Goal: Complete application form: Complete application form

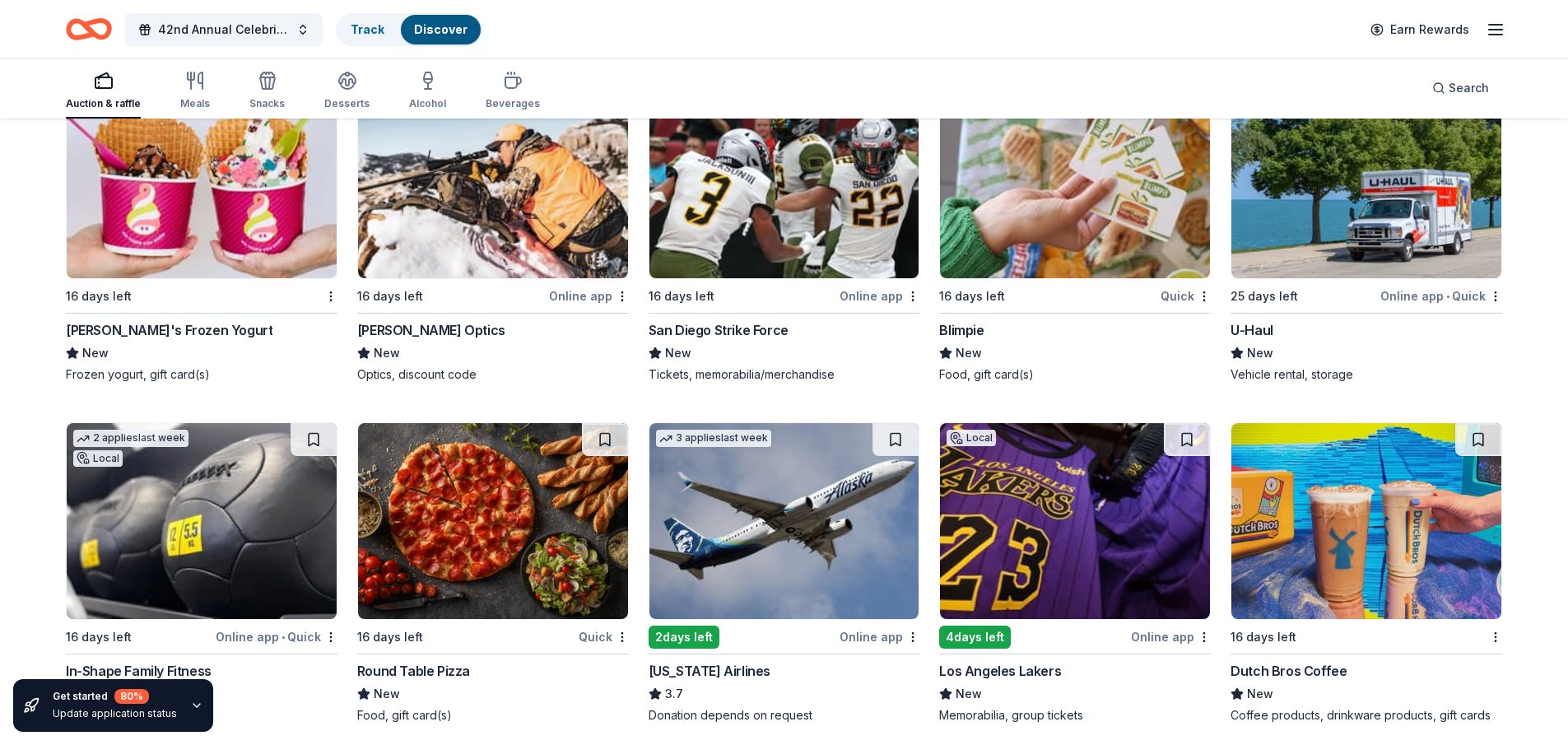
scroll to position [8722, 0]
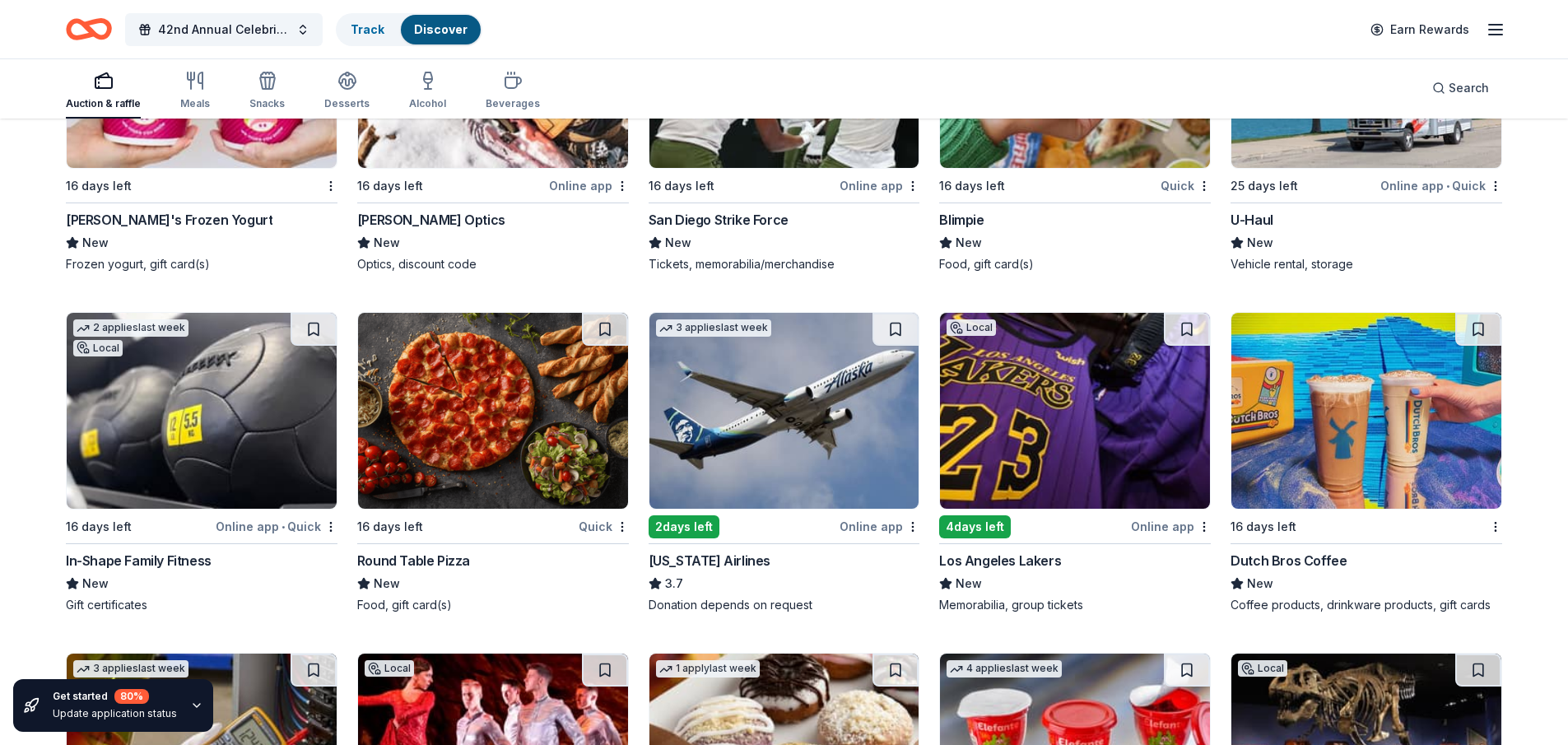
click at [1361, 354] on img at bounding box center [1366, 411] width 270 height 196
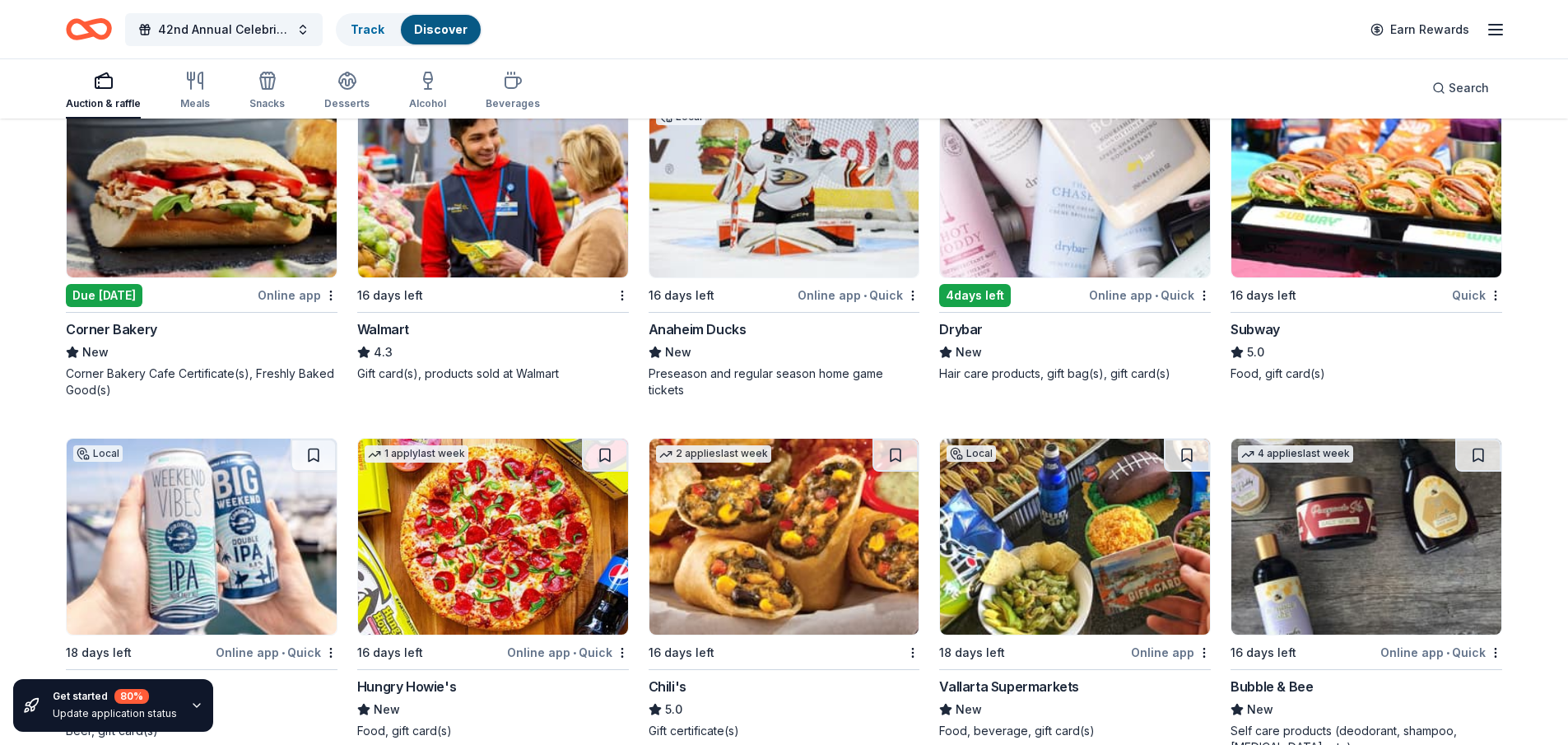
scroll to position [10711, 0]
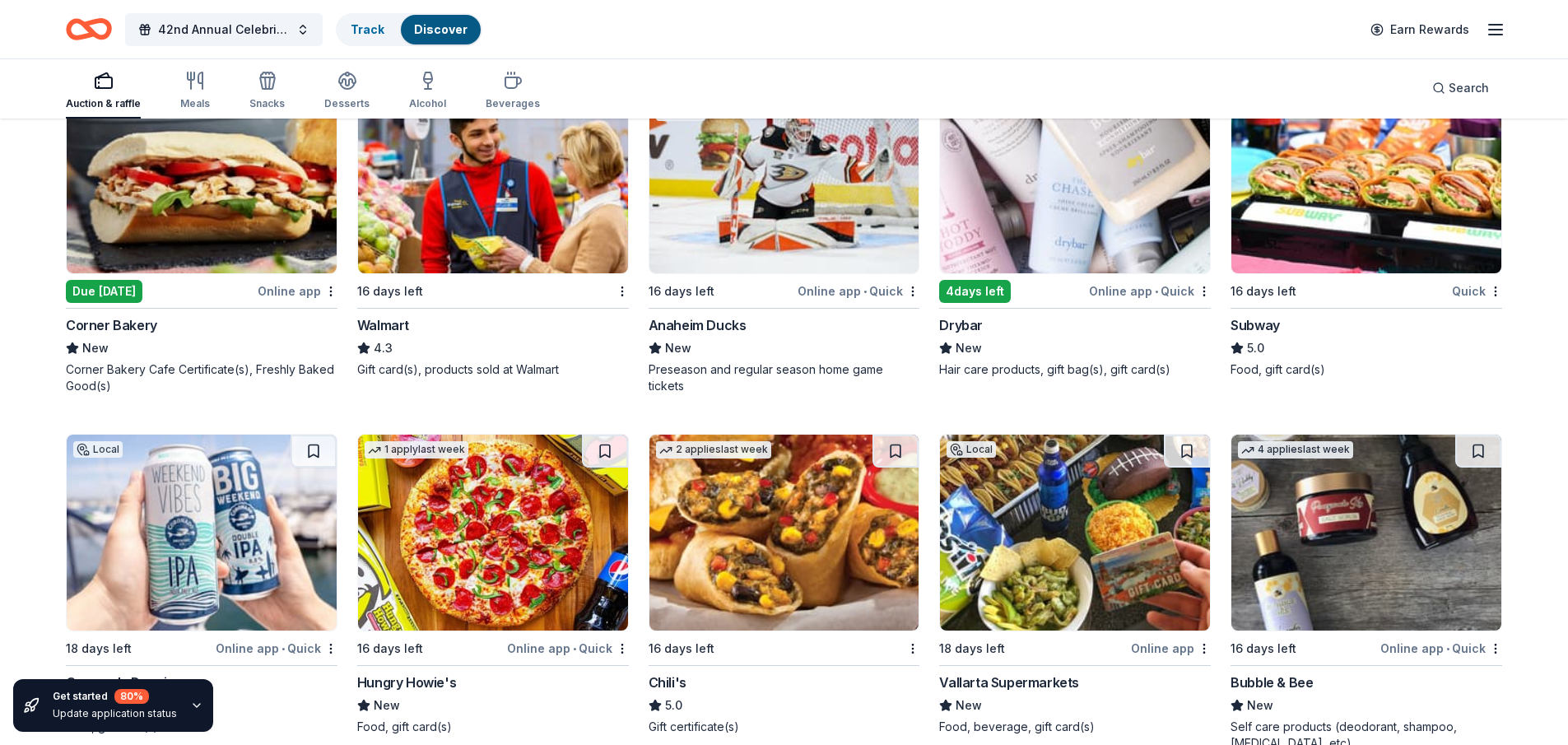
click at [169, 207] on img at bounding box center [202, 175] width 270 height 196
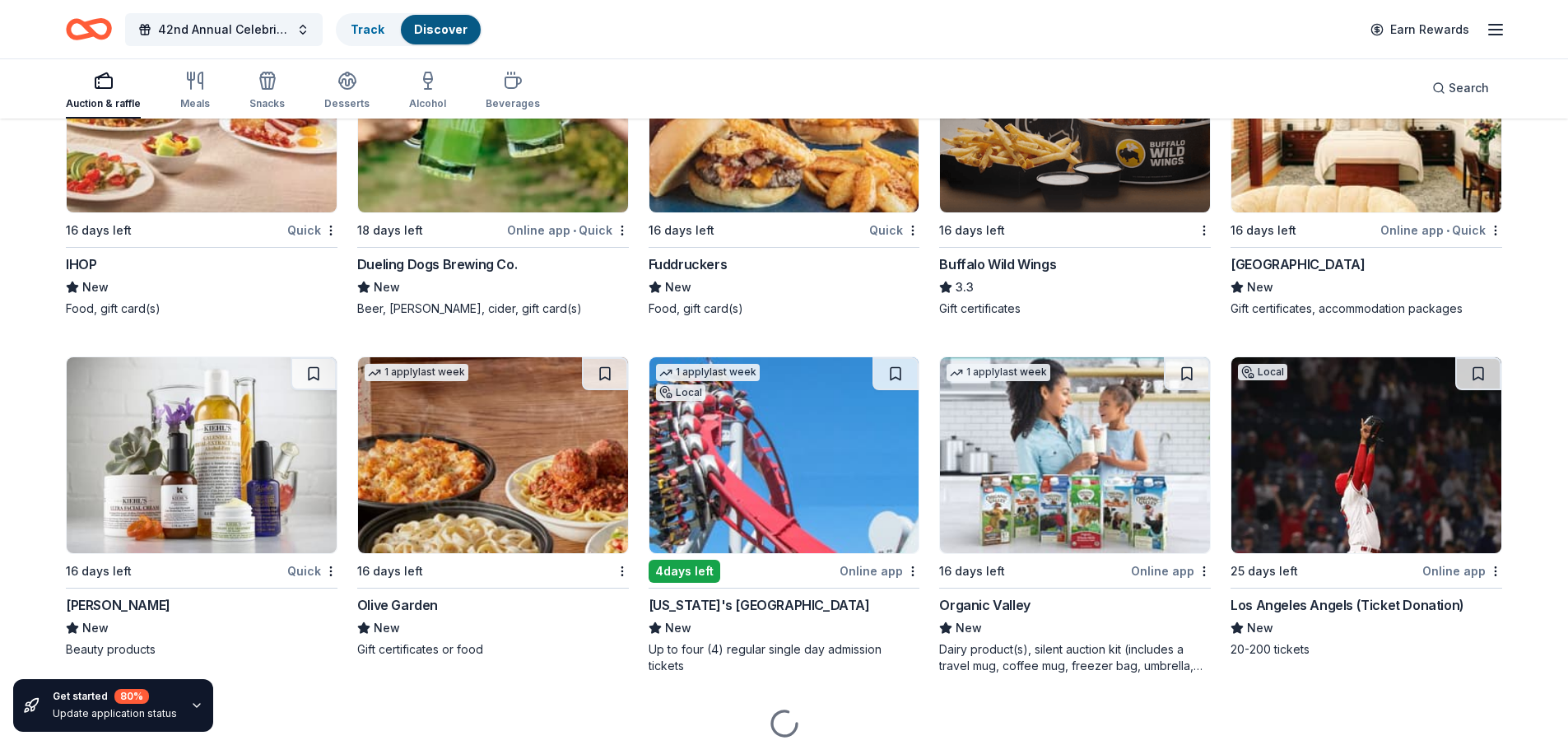
scroll to position [11548, 0]
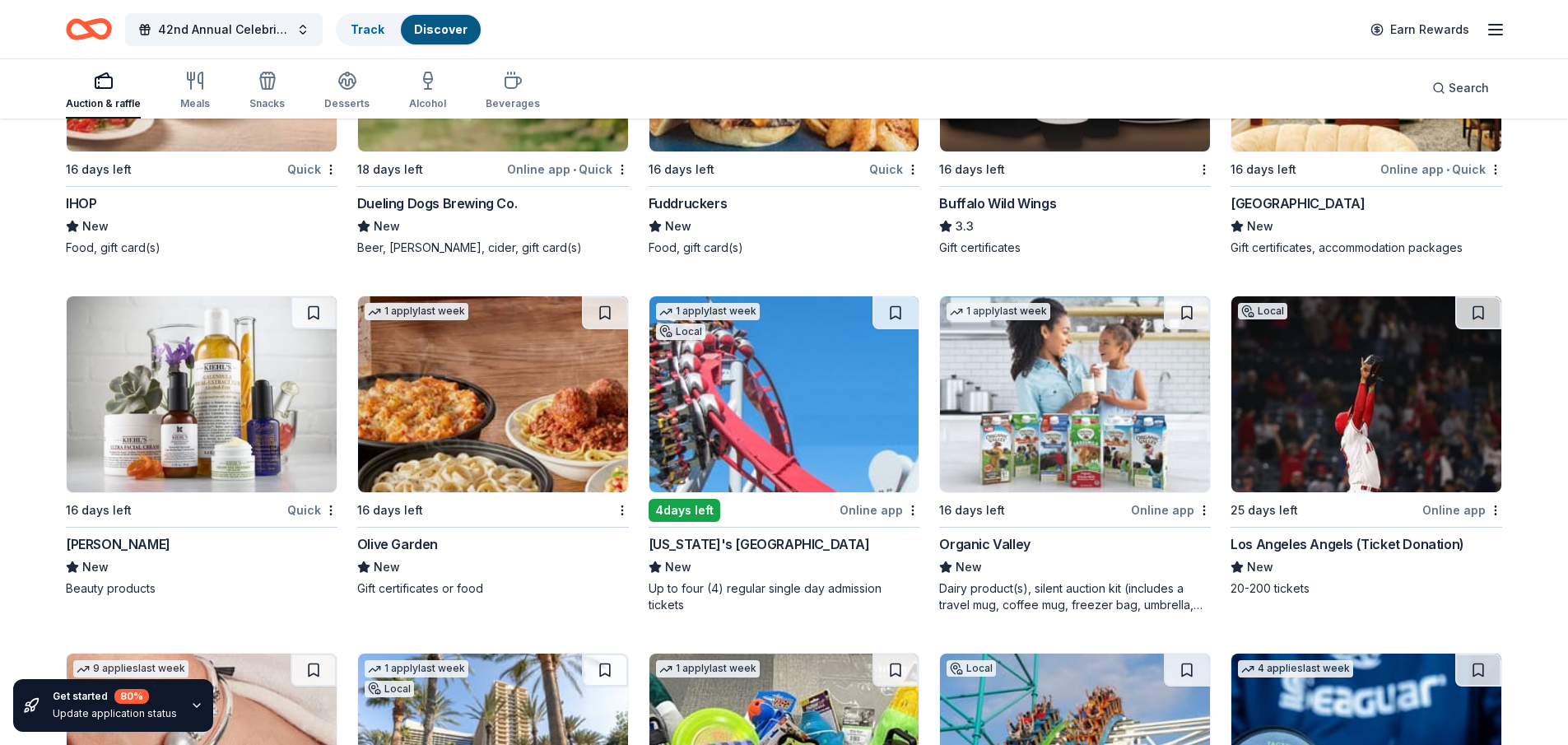
click at [555, 431] on img at bounding box center [493, 394] width 270 height 196
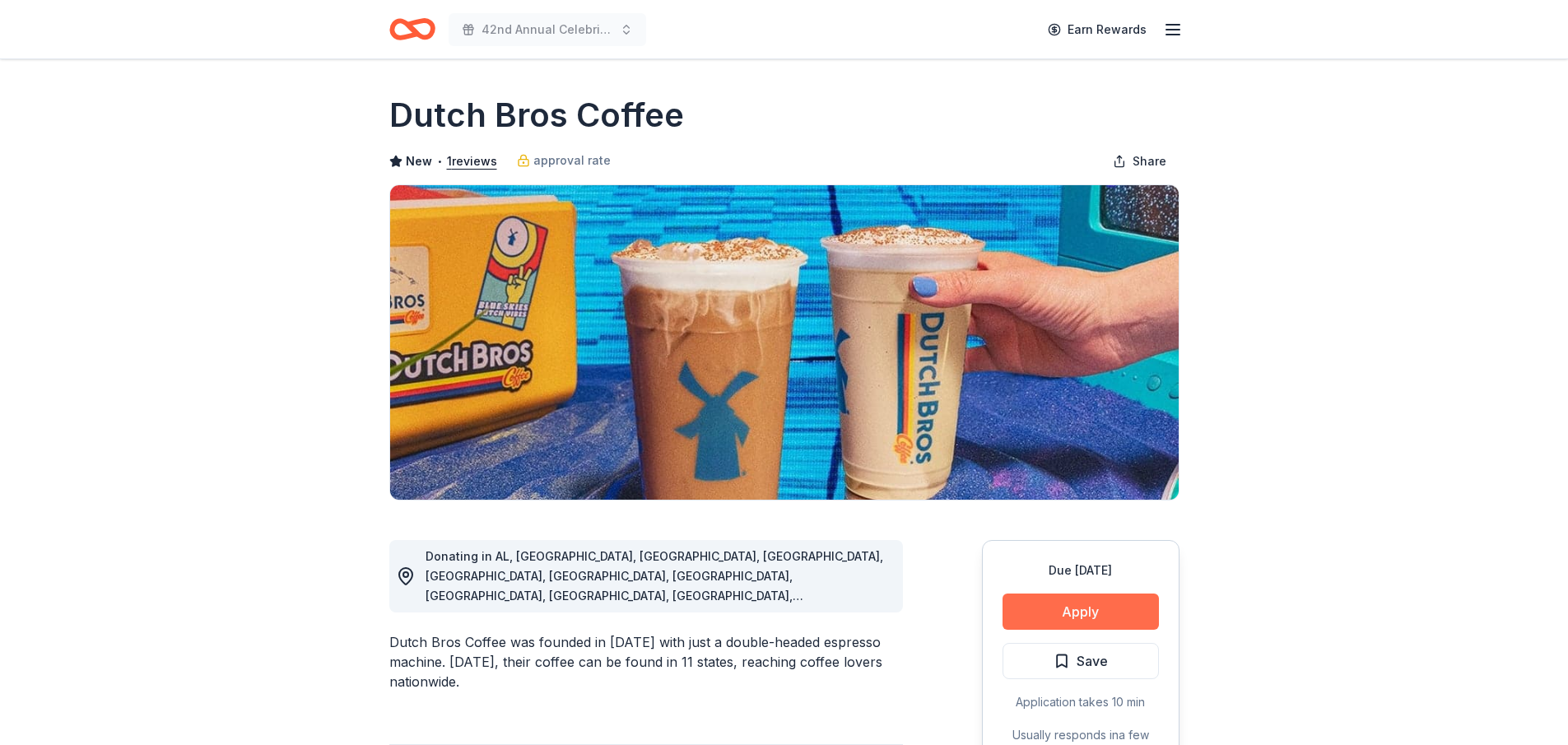
click at [1083, 604] on button "Apply" at bounding box center [1081, 611] width 157 height 36
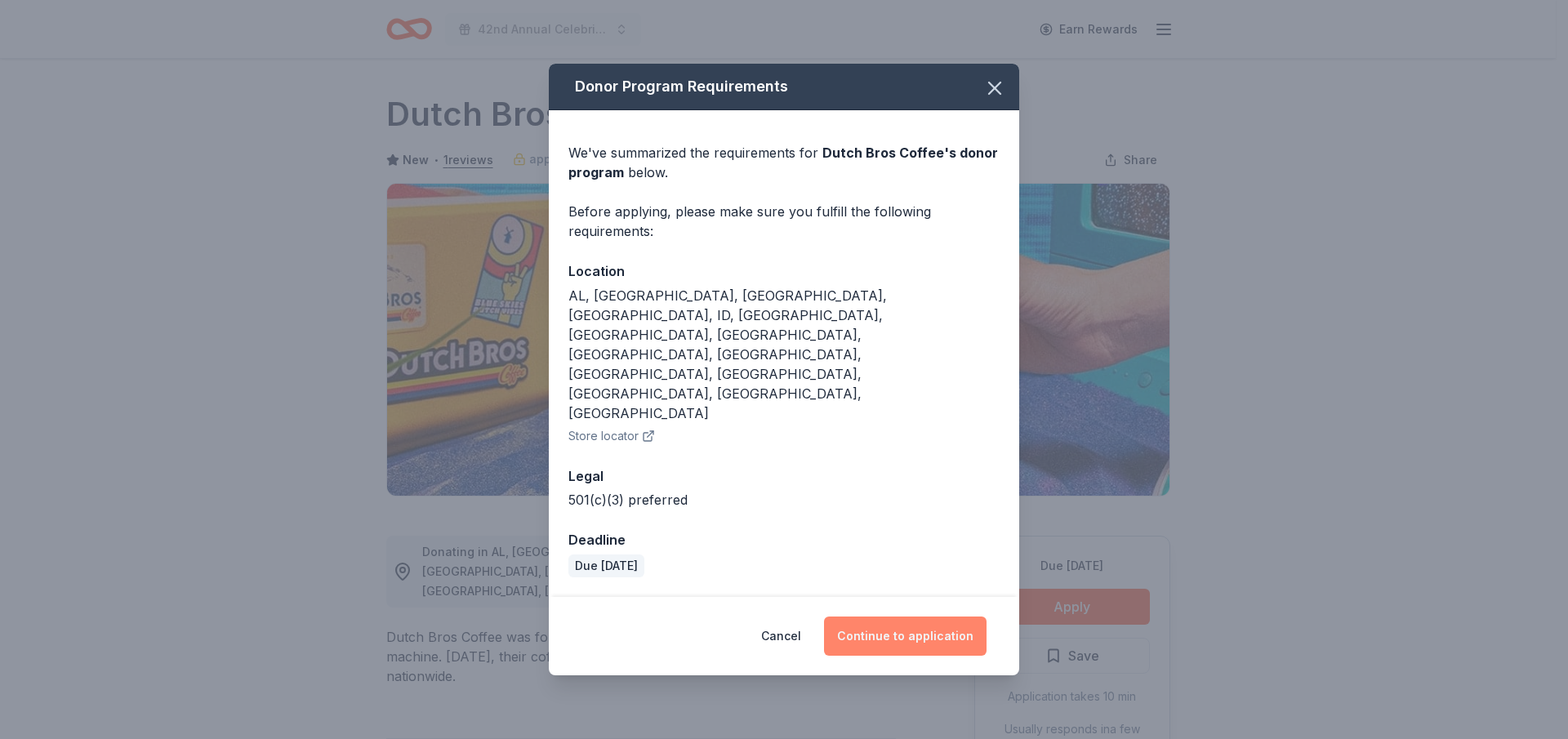
click at [899, 617] on button "Continue to application" at bounding box center [905, 636] width 163 height 39
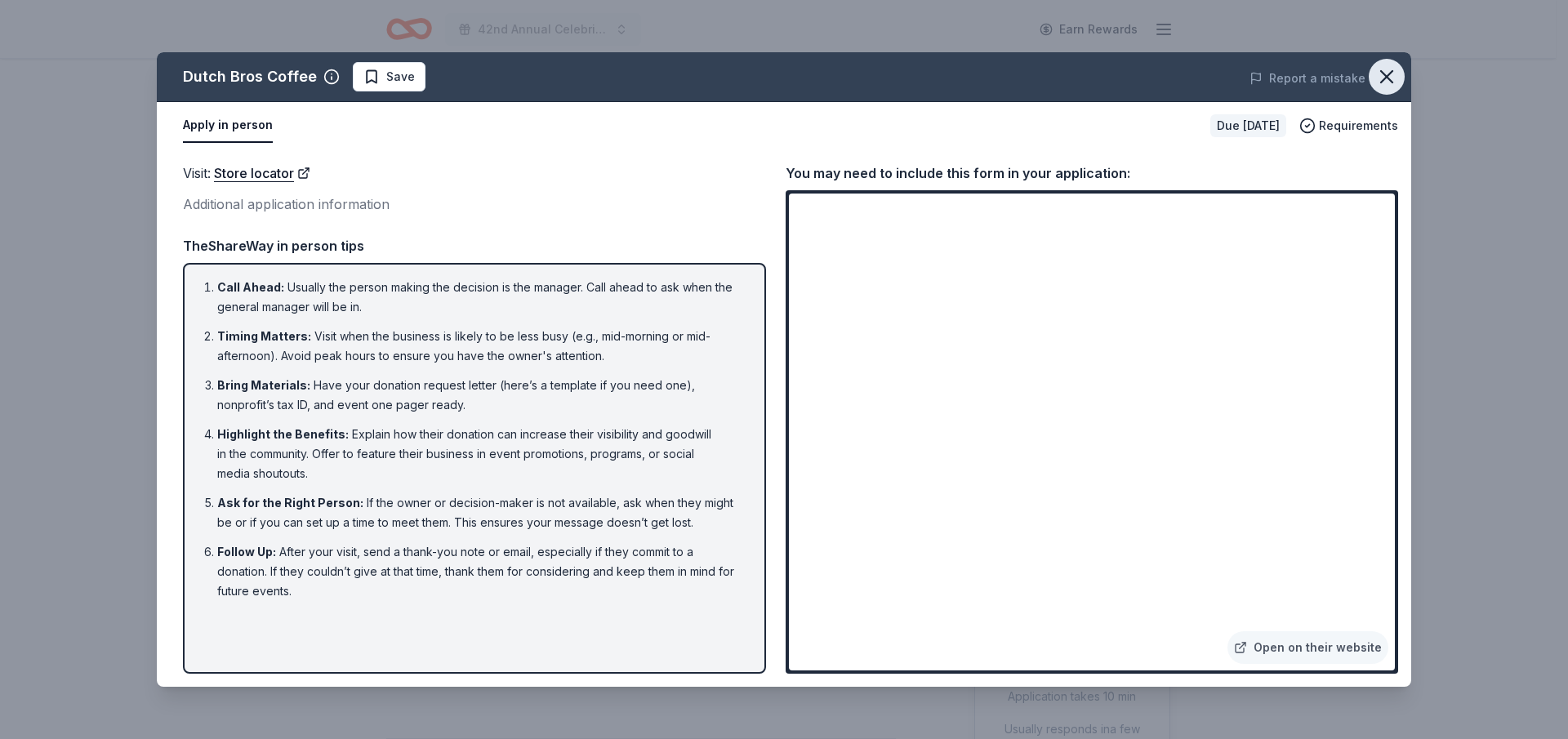
click at [1387, 79] on icon "button" at bounding box center [1387, 77] width 23 height 23
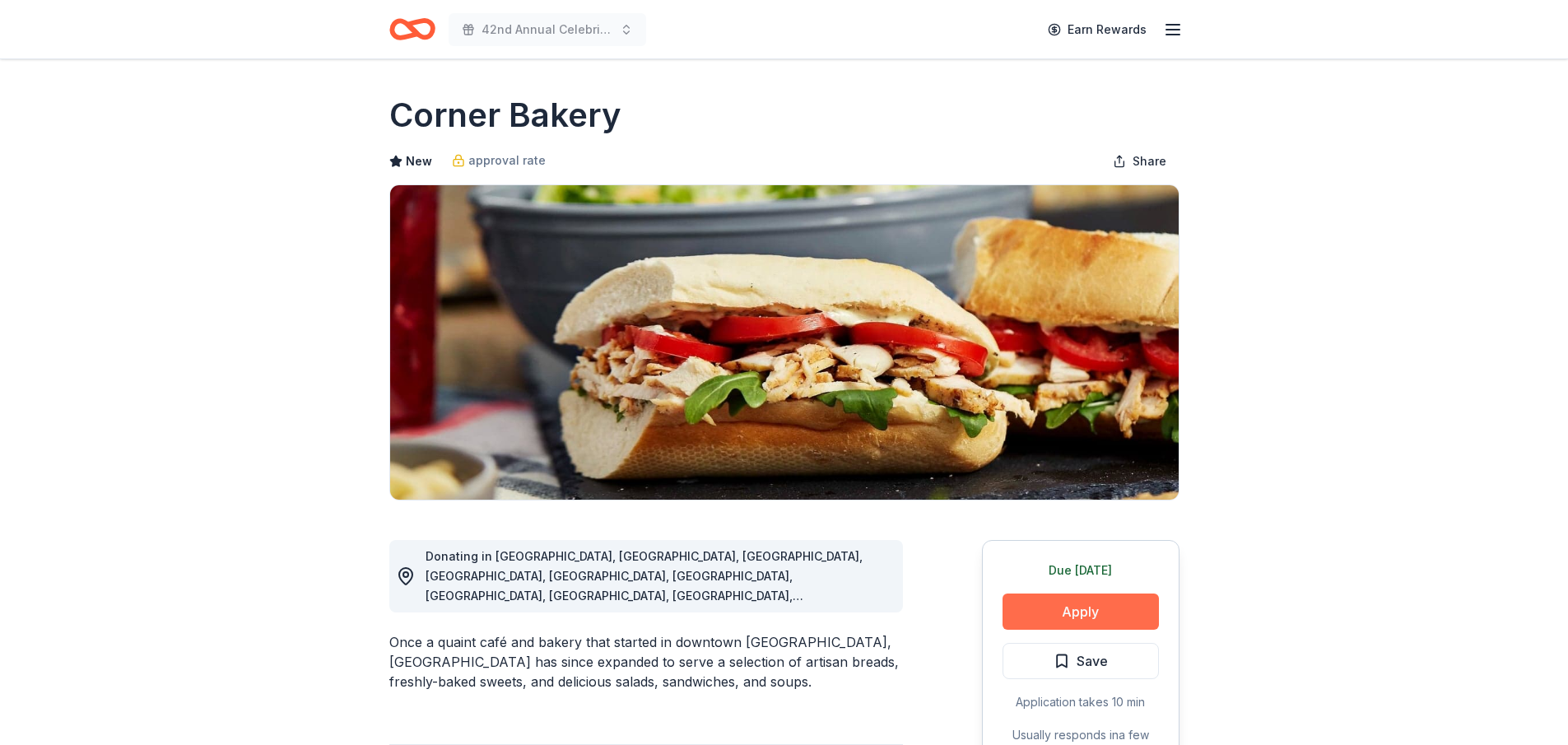
click at [1099, 606] on button "Apply" at bounding box center [1081, 611] width 157 height 36
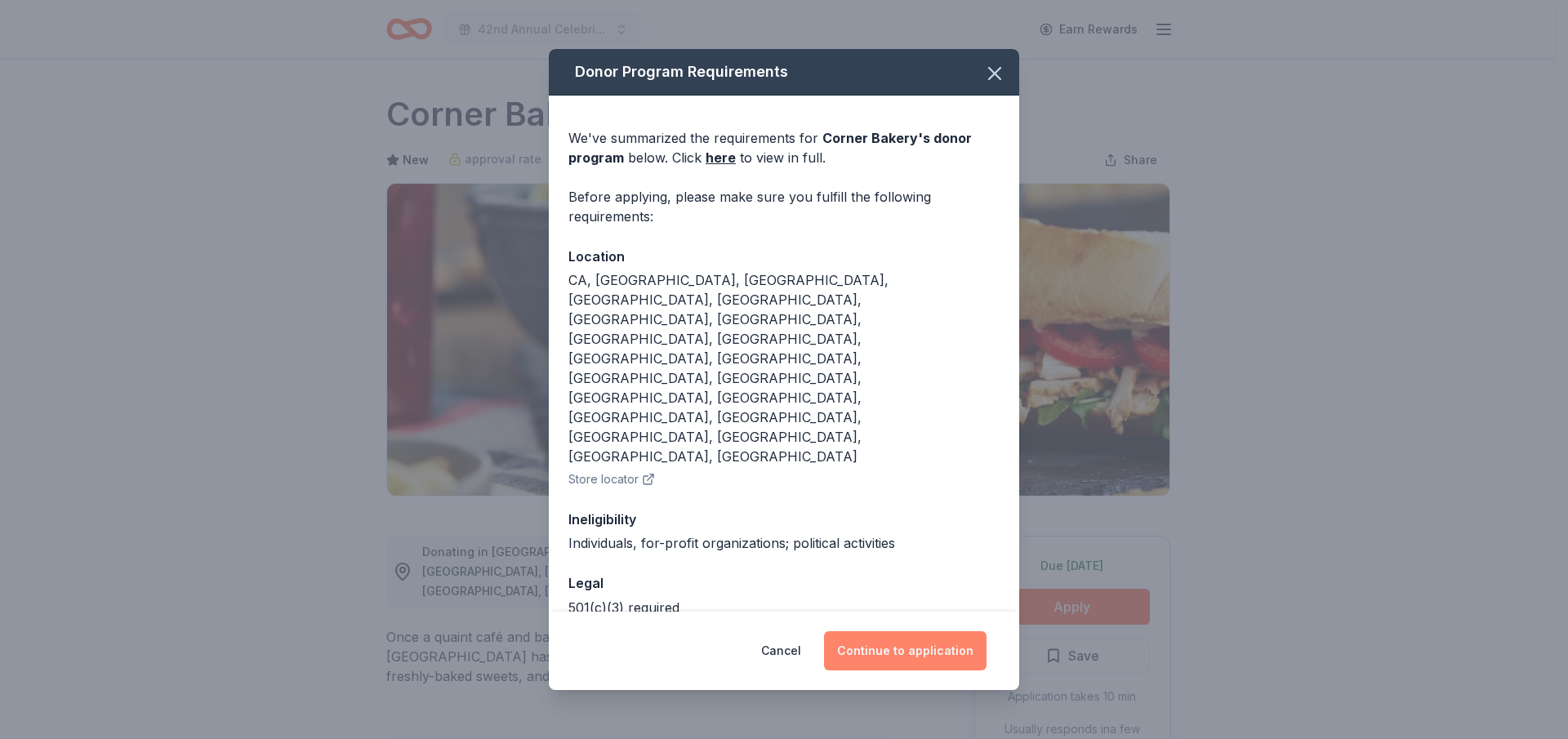
click at [923, 631] on button "Continue to application" at bounding box center [905, 651] width 163 height 39
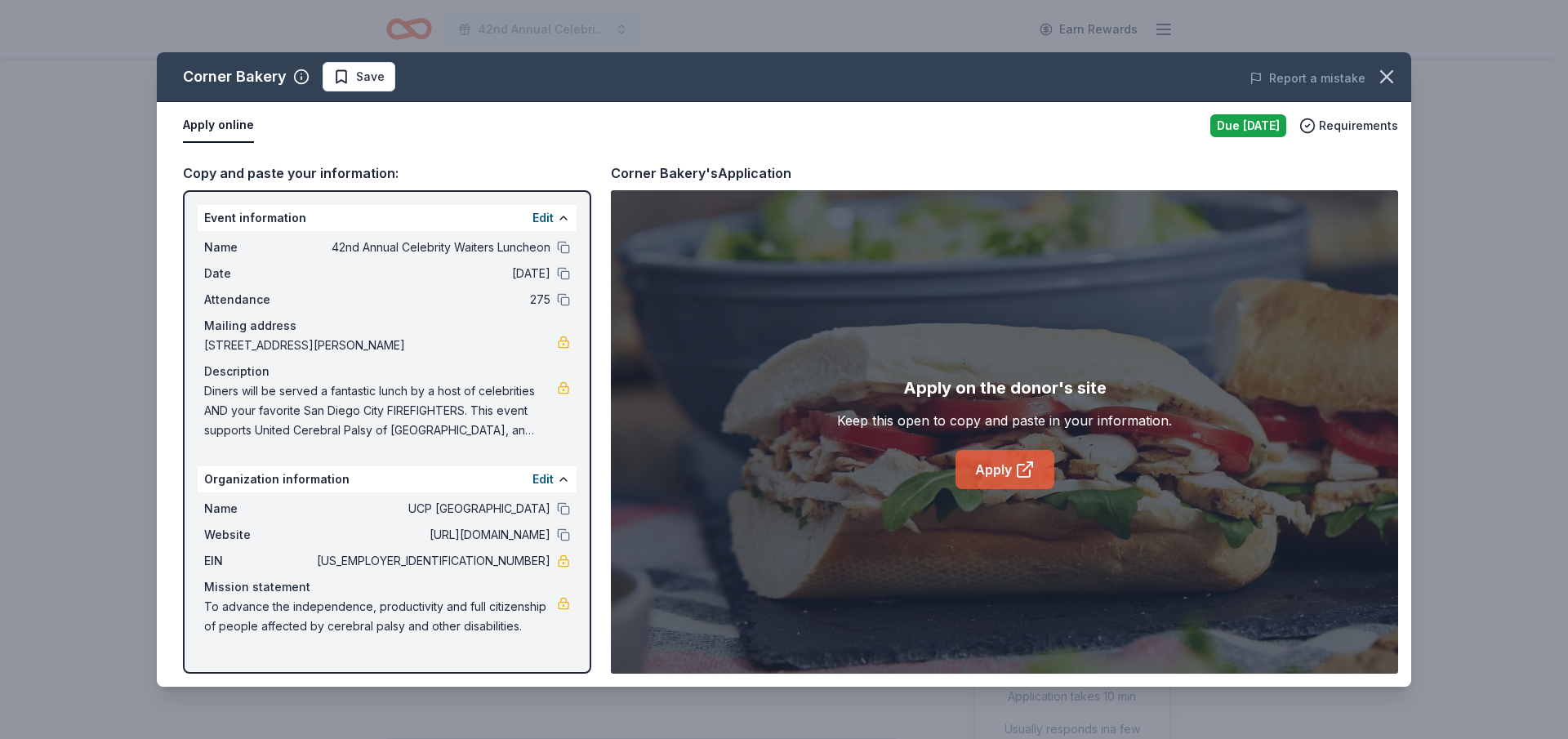
click at [994, 463] on link "Apply" at bounding box center [1005, 469] width 99 height 39
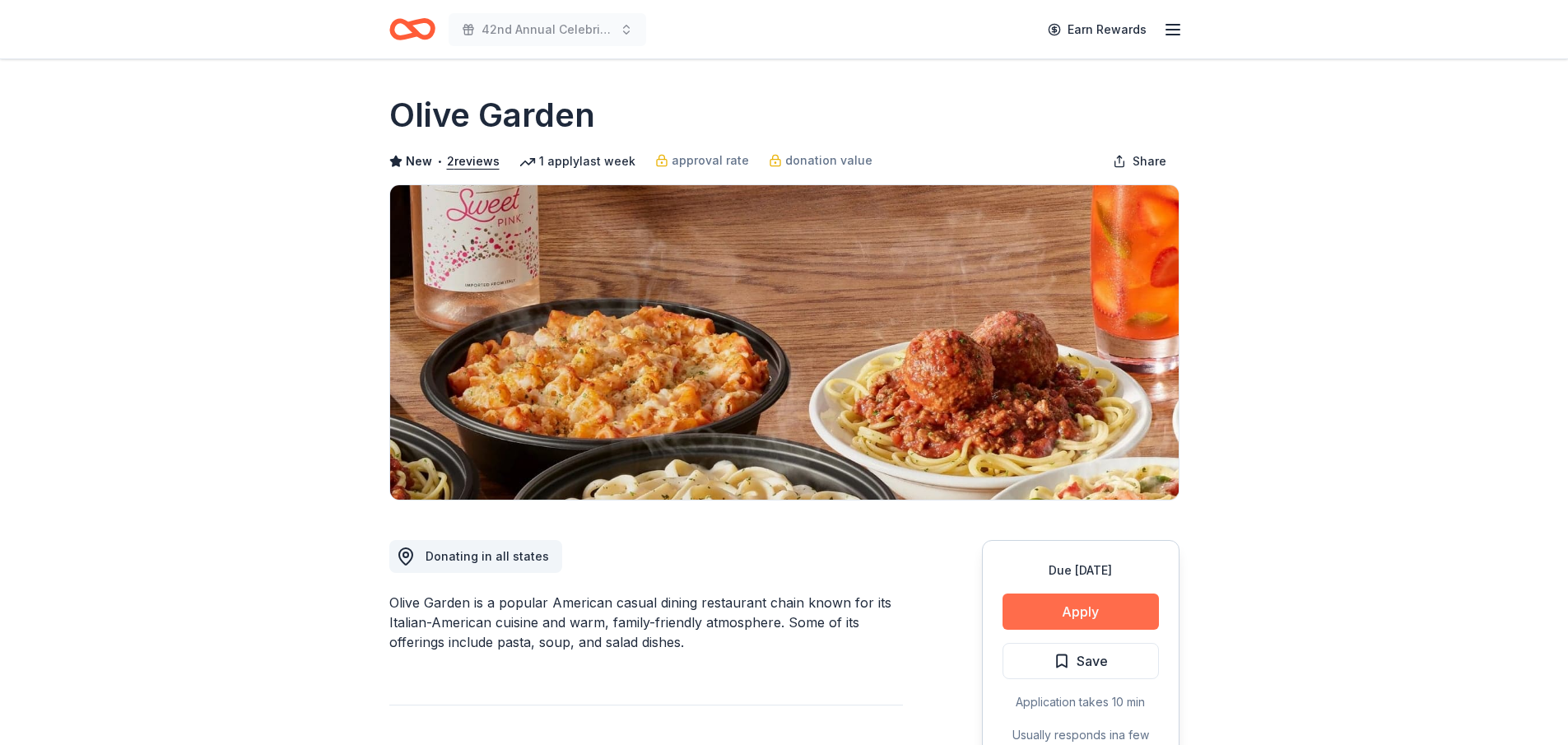
click at [1114, 608] on button "Apply" at bounding box center [1081, 611] width 157 height 36
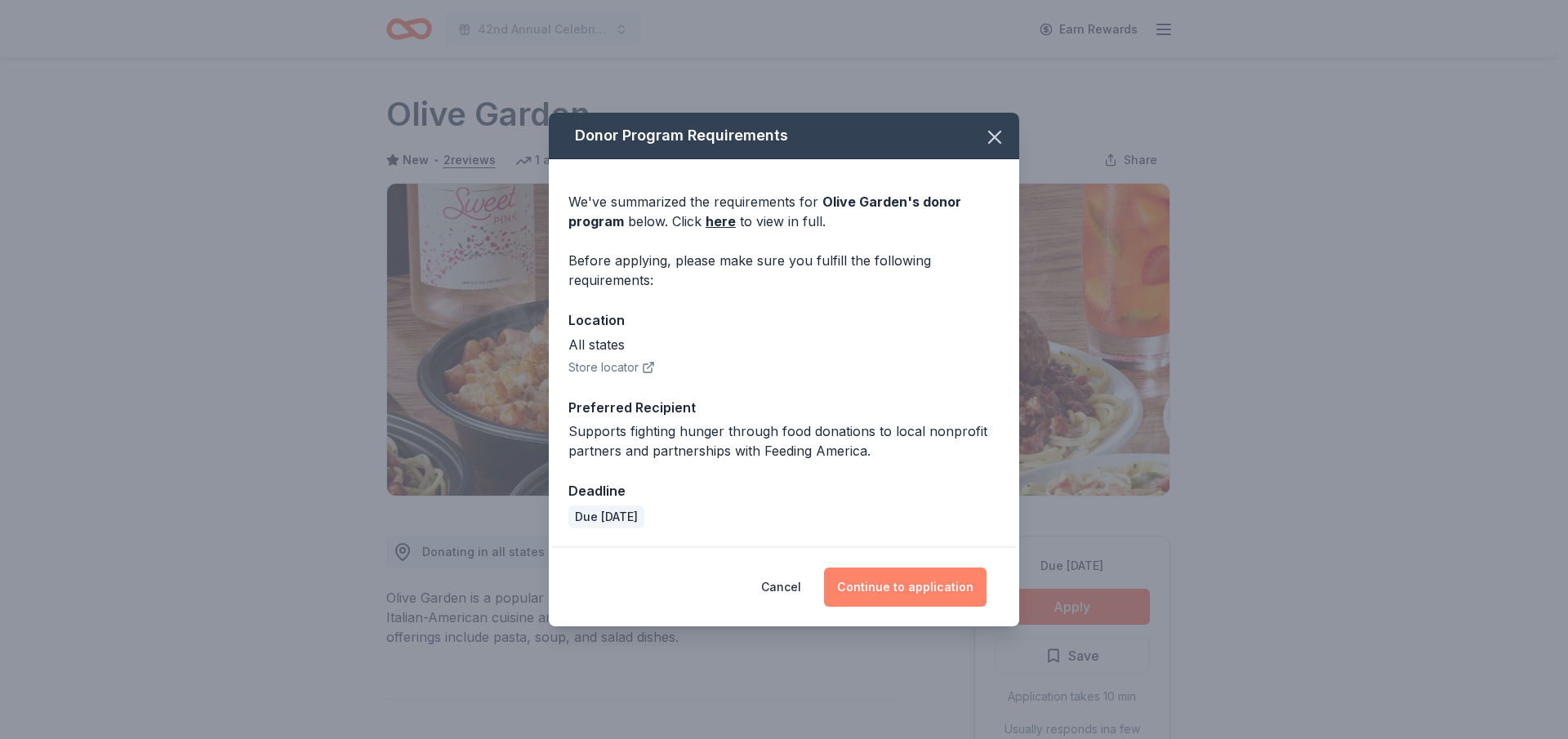
click at [922, 585] on button "Continue to application" at bounding box center [905, 587] width 163 height 39
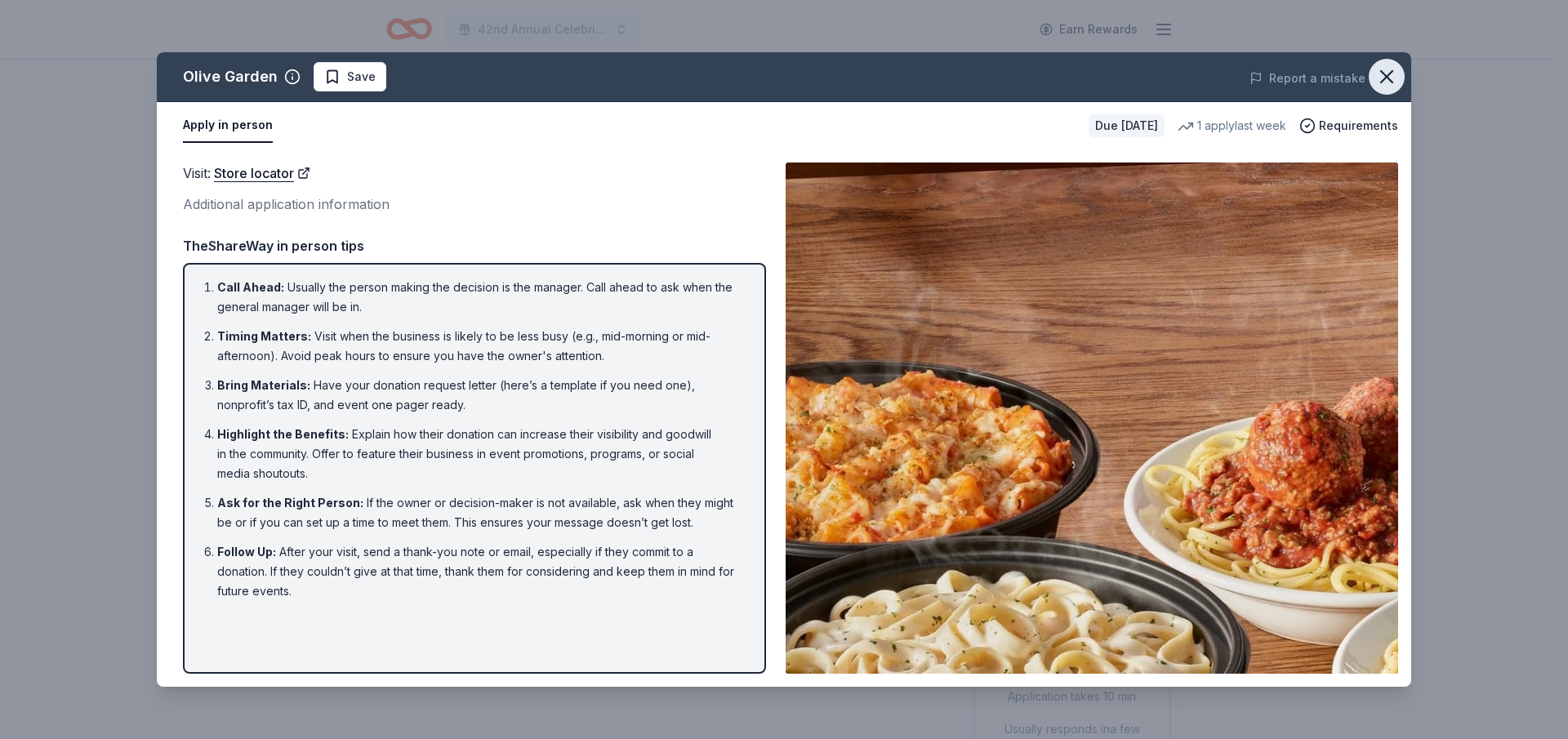
click at [1393, 74] on icon "button" at bounding box center [1387, 77] width 23 height 23
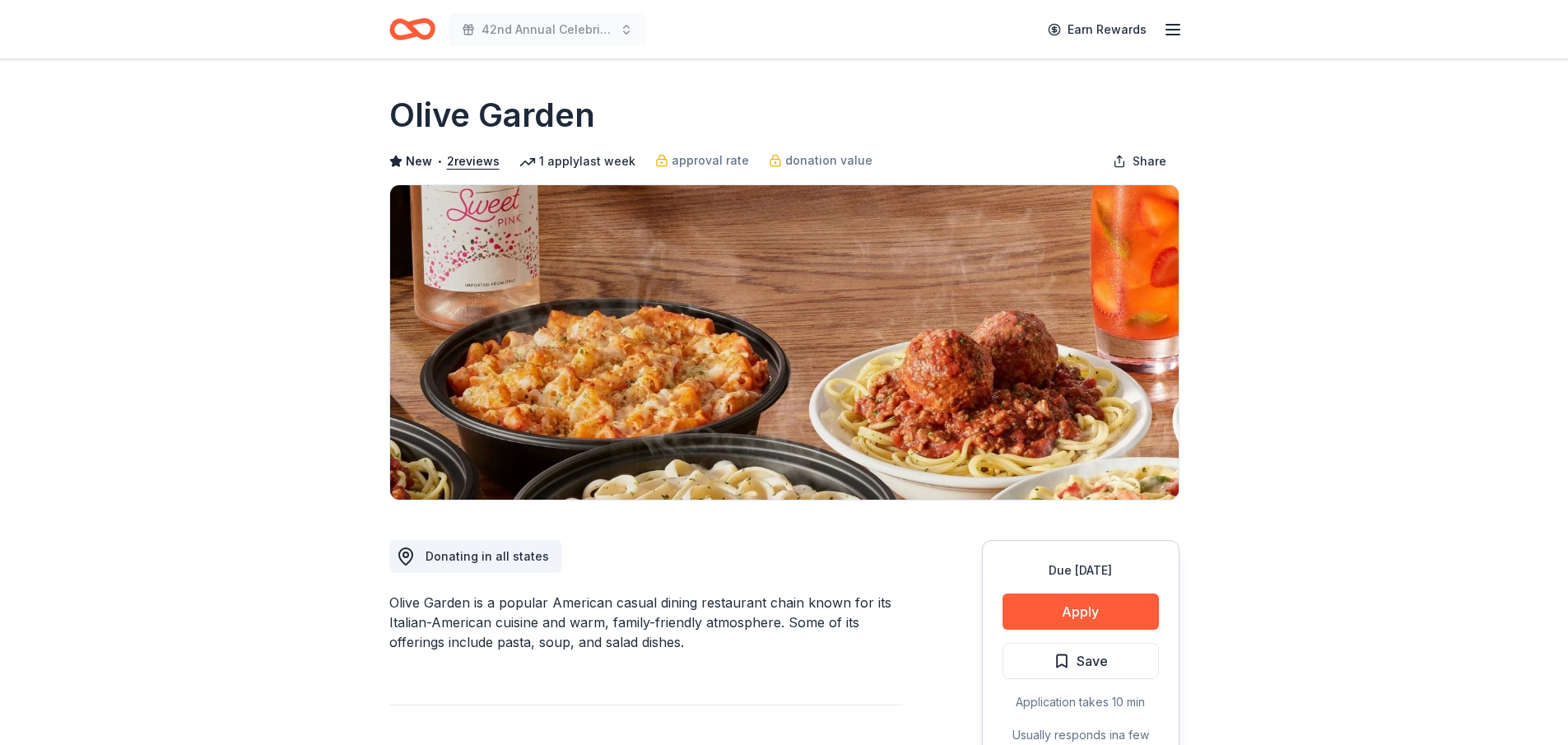
scroll to position [247, 0]
